Goal: Find specific page/section: Find specific page/section

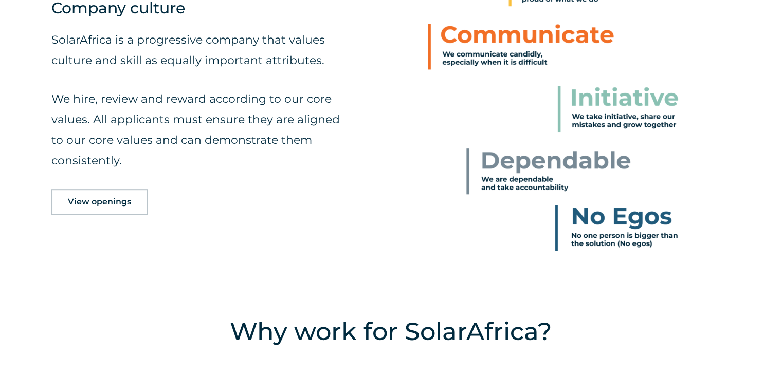
click at [82, 211] on link "View openings" at bounding box center [99, 202] width 96 height 26
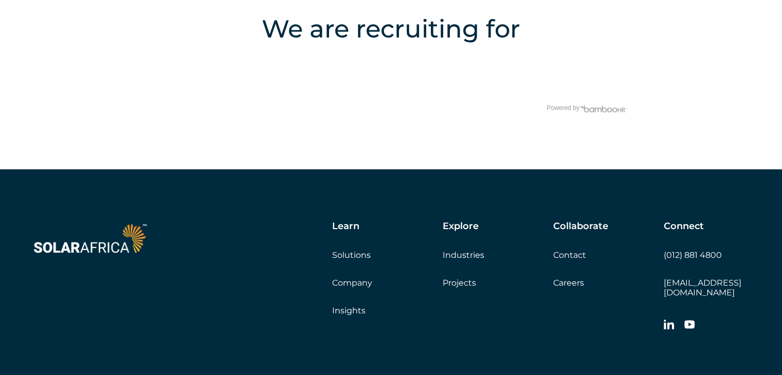
scroll to position [2059, 0]
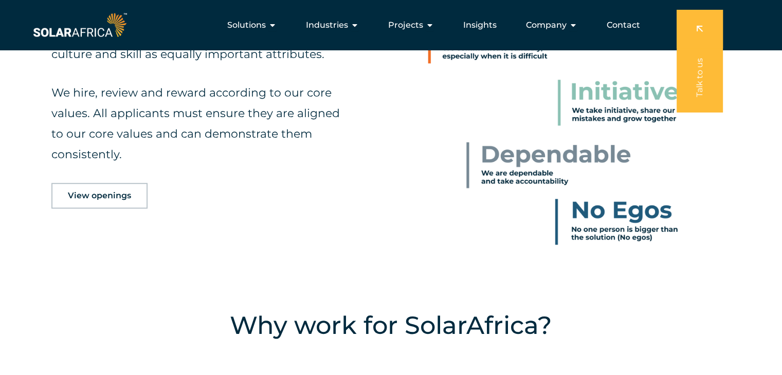
scroll to position [514, 0]
